Goal: Check status: Check status

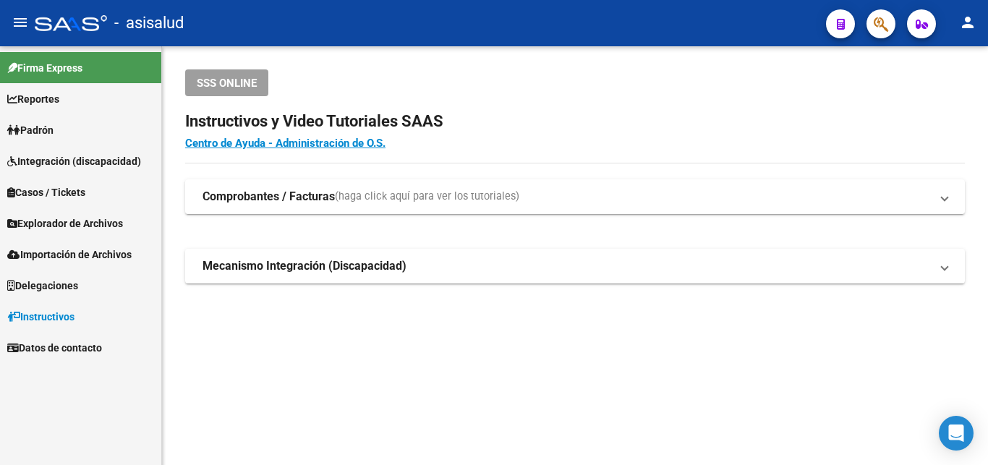
click at [43, 124] on span "Padrón" at bounding box center [30, 130] width 46 height 16
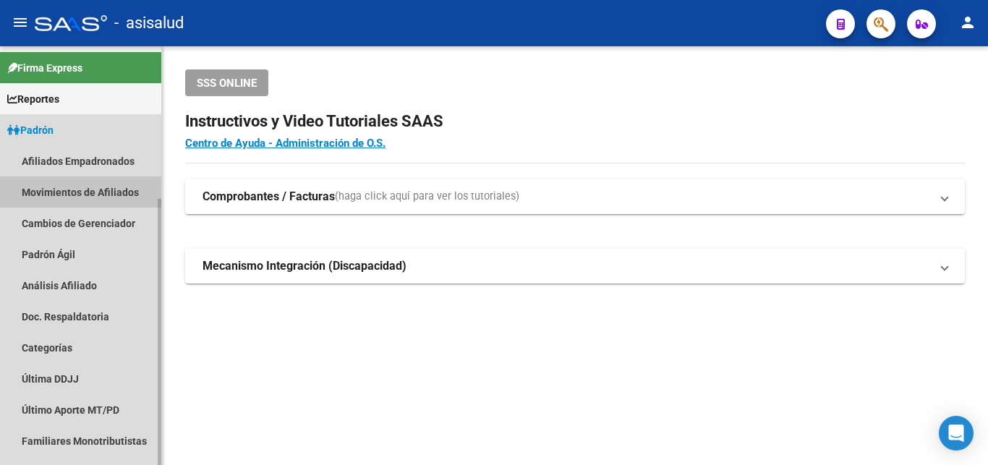
click at [73, 190] on link "Movimientos de Afiliados" at bounding box center [80, 191] width 161 height 31
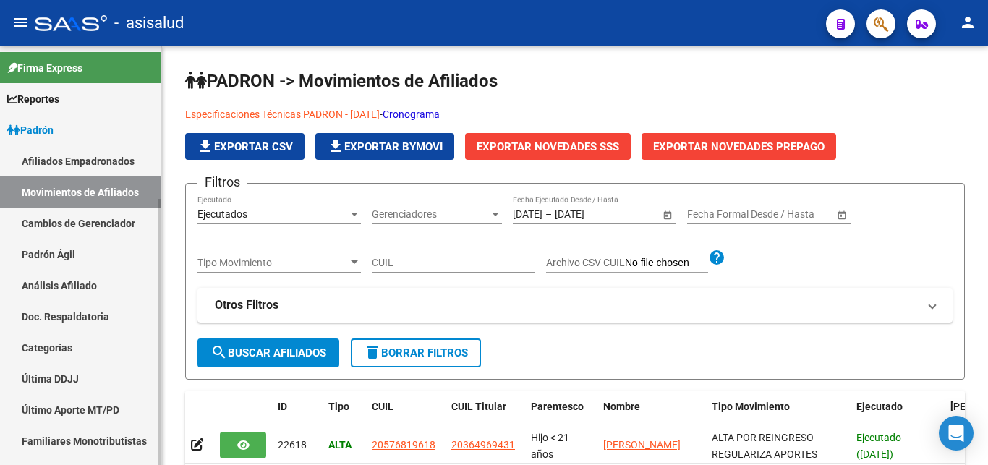
click at [62, 287] on link "Análisis Afiliado" at bounding box center [80, 285] width 161 height 31
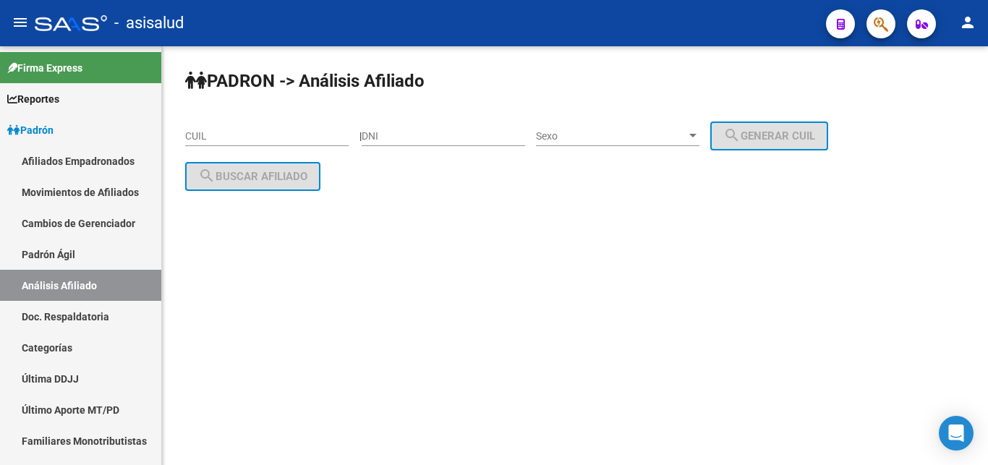
click at [197, 137] on input "CUIL" at bounding box center [266, 136] width 163 height 12
paste input "20-23839450-4"
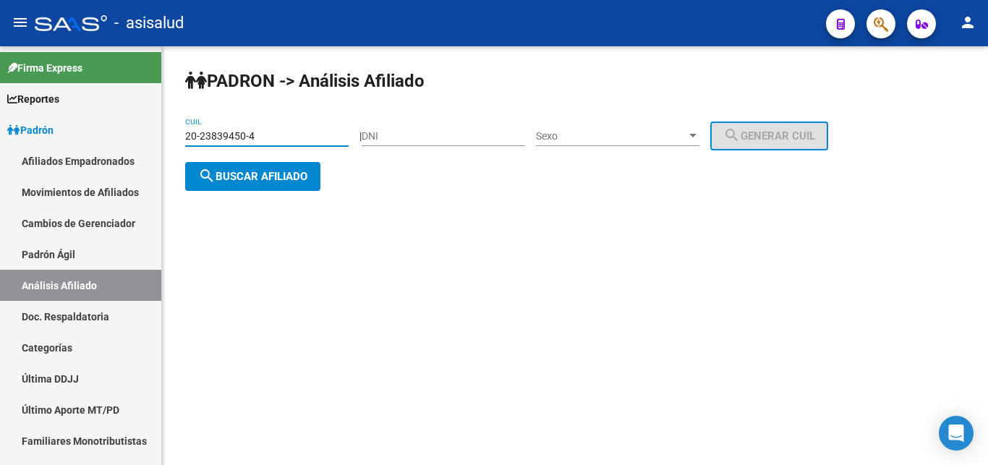
type input "20-23839450-4"
click at [244, 179] on span "search Buscar afiliado" at bounding box center [252, 176] width 109 height 13
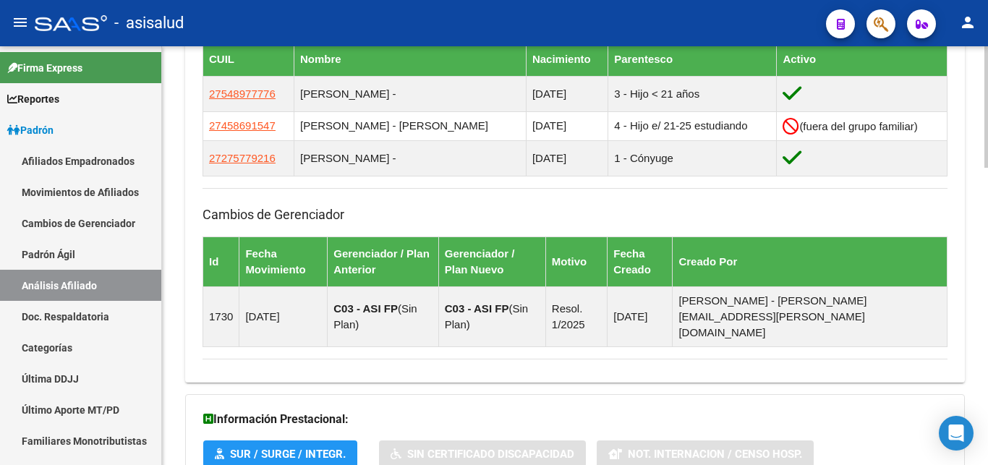
scroll to position [1024, 0]
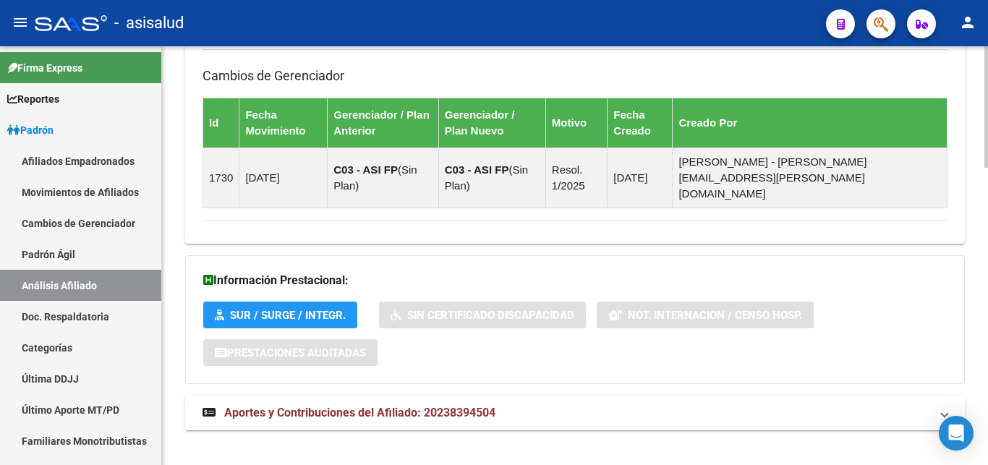
click at [329, 406] on span "Aportes y Contribuciones del Afiliado: 20238394504" at bounding box center [359, 413] width 271 height 14
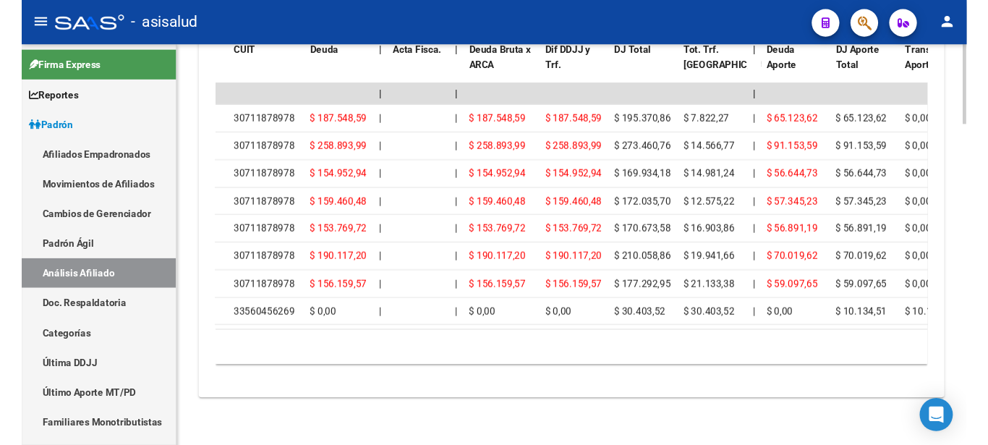
scroll to position [0, 0]
